Goal: Task Accomplishment & Management: Use online tool/utility

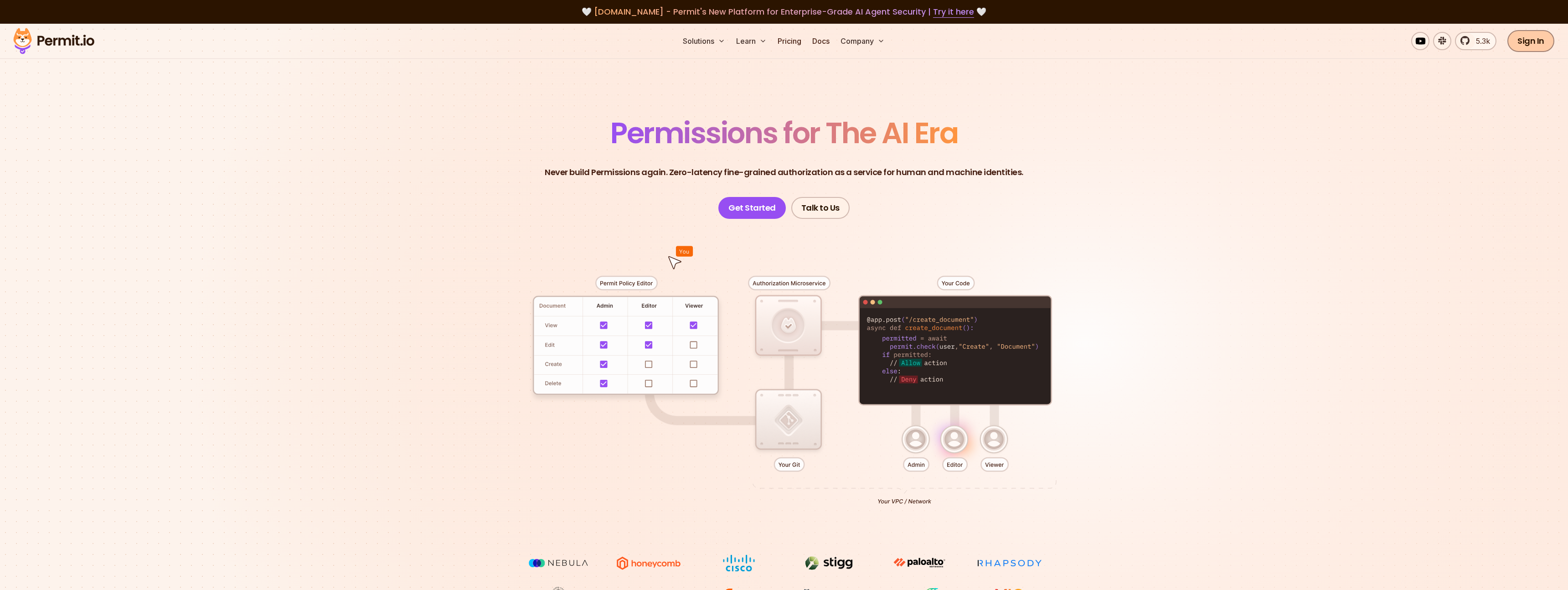
click at [1533, 39] on link "Sign In" at bounding box center [1530, 41] width 47 height 22
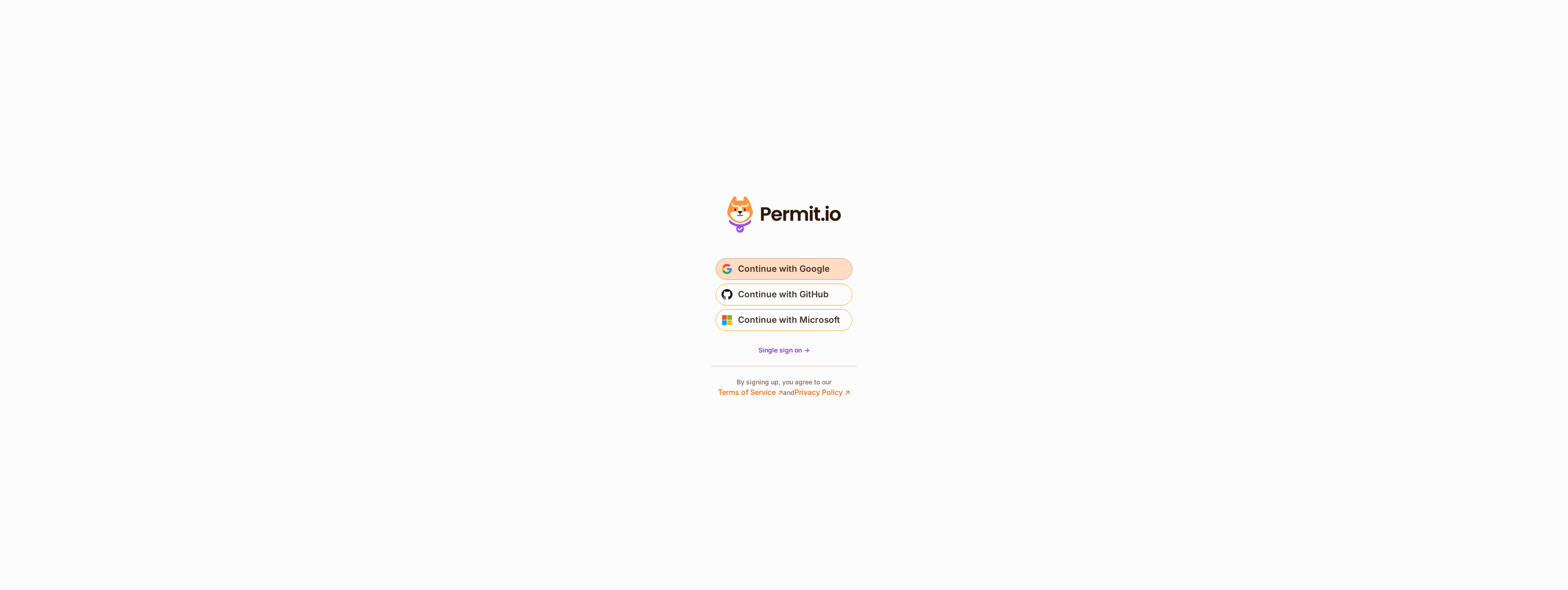
click at [766, 269] on span "Continue with Google" at bounding box center [783, 269] width 92 height 15
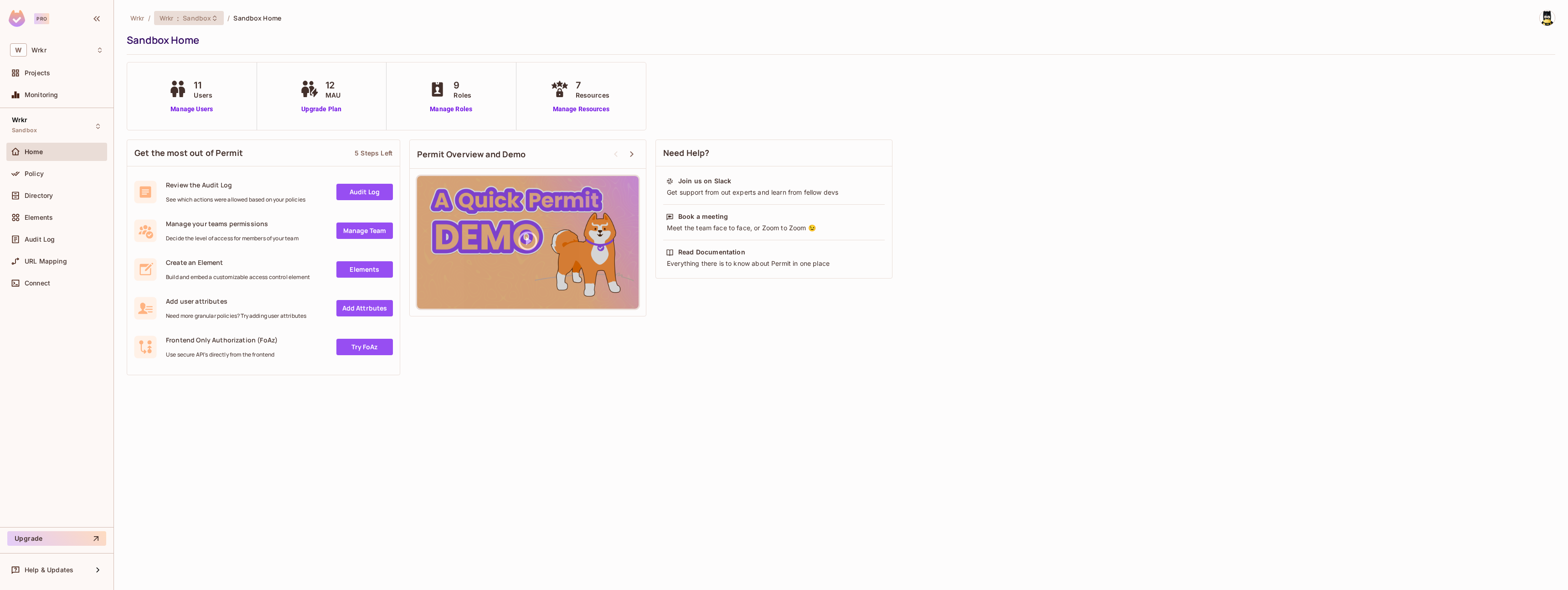
click at [214, 19] on icon at bounding box center [215, 18] width 4 height 5
click at [377, 15] on div at bounding box center [784, 295] width 1568 height 590
click at [181, 418] on div "Wrkr / Wrkr : Sandbox / Sandbox Home Sandbox Home 11 Users Manage Users 12 MAU …" at bounding box center [841, 295] width 1454 height 590
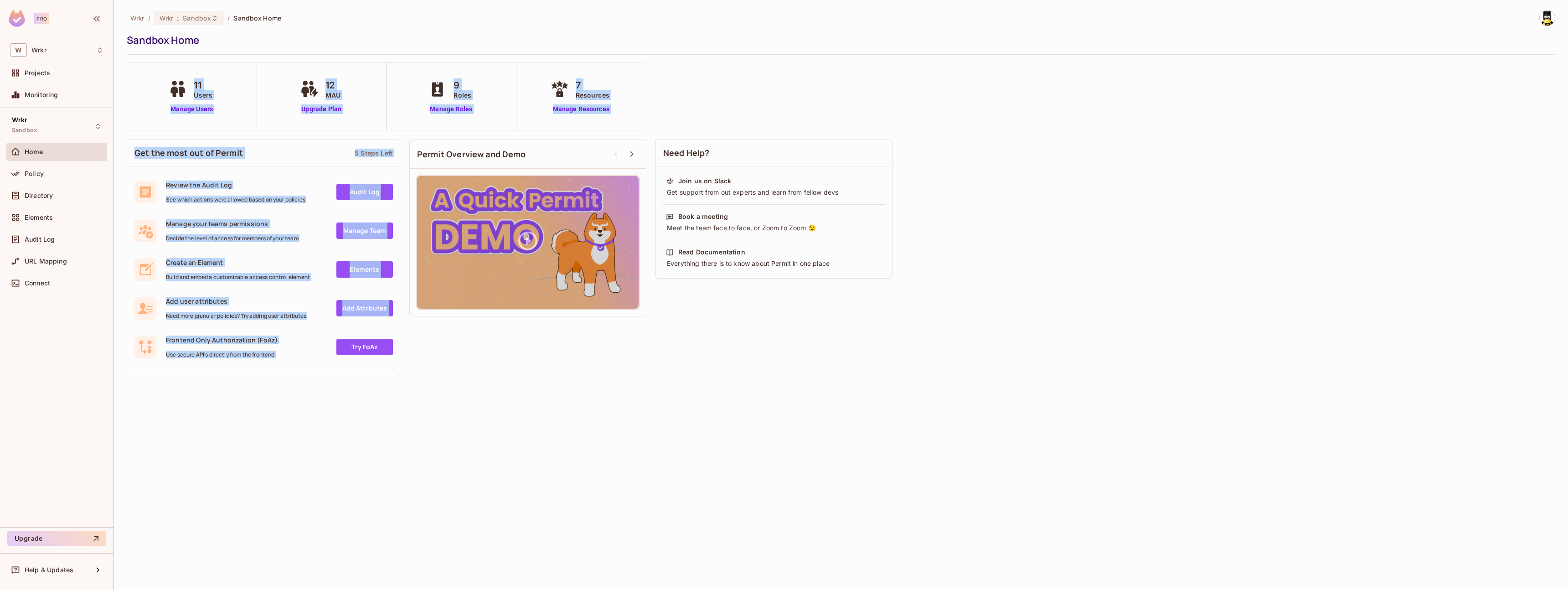
drag, startPoint x: 189, startPoint y: 48, endPoint x: 177, endPoint y: 55, distance: 13.9
click at [186, 46] on div "Wrkr / Wrkr : Sandbox / Sandbox Home Sandbox Home 11 Users Manage Users 12 MAU …" at bounding box center [841, 295] width 1454 height 590
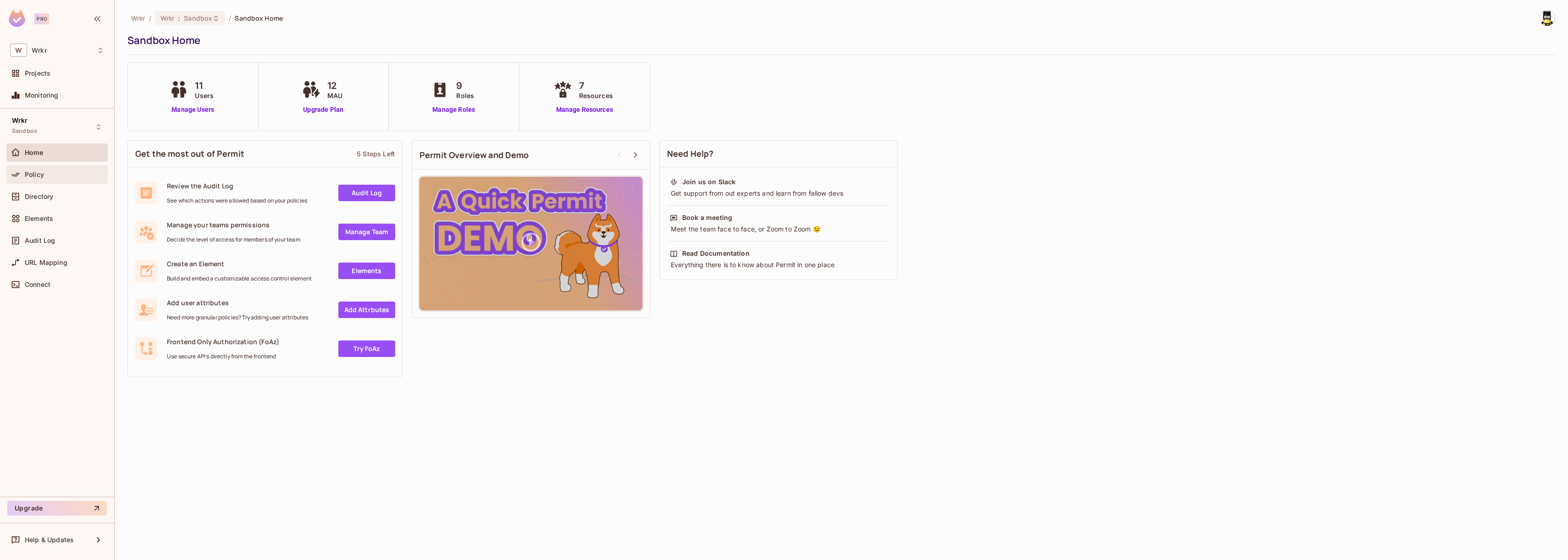
click at [42, 174] on span "Policy" at bounding box center [34, 174] width 19 height 7
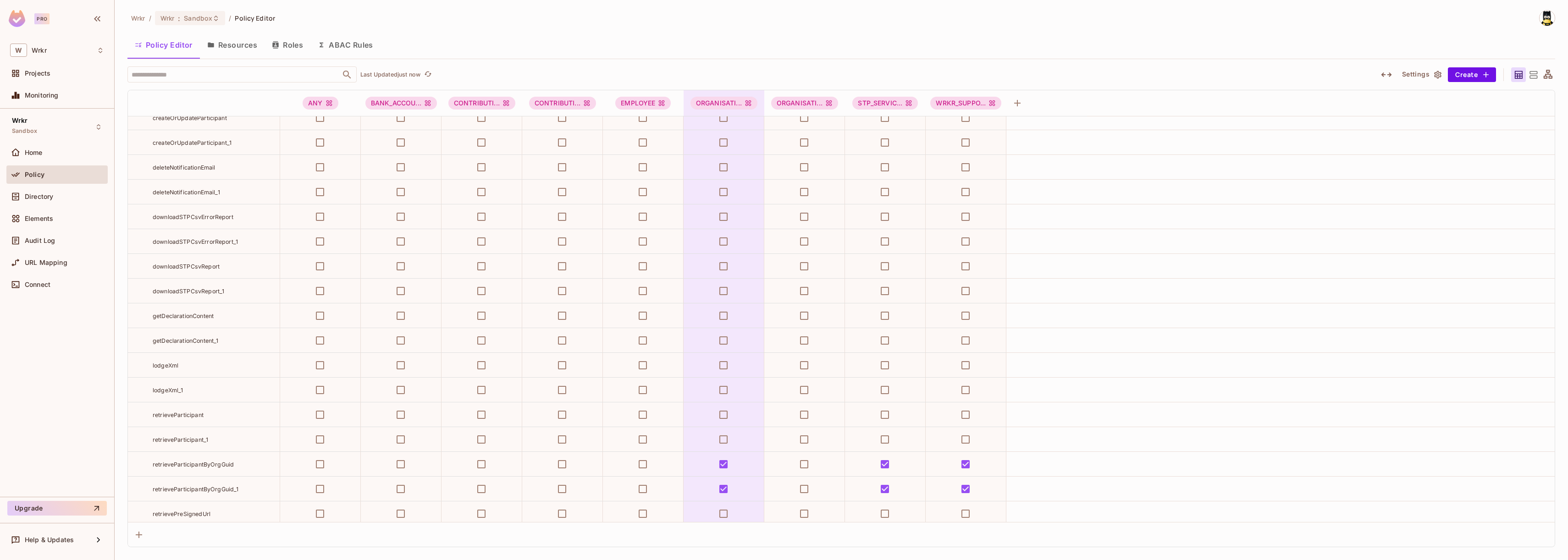
scroll to position [5309, 0]
